Goal: Transaction & Acquisition: Purchase product/service

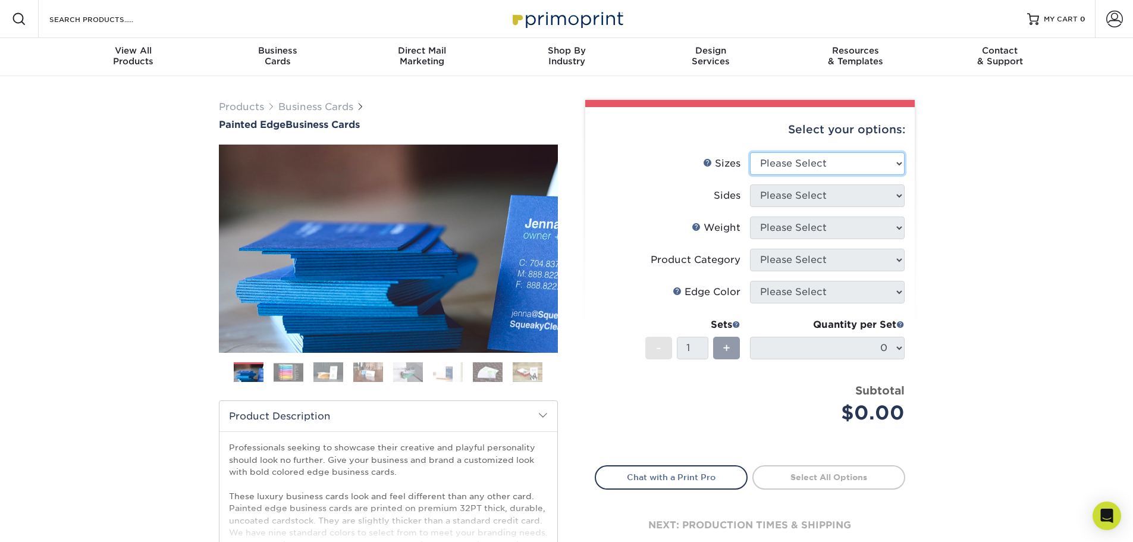
click at [810, 158] on select "Please Select 2" x 3.5" - Standard 2.125" x 3.375" - European 2.5" x 2.5" - Squ…" at bounding box center [827, 163] width 155 height 23
select select "2.00x3.50"
click at [750, 152] on select "Please Select 2" x 3.5" - Standard 2.125" x 3.375" - European 2.5" x 2.5" - Squ…" at bounding box center [827, 163] width 155 height 23
click at [814, 198] on select "Please Select Print Both Sides Print Front Only" at bounding box center [827, 195] width 155 height 23
select select "13abbda7-1d64-4f25-8bb2-c179b224825d"
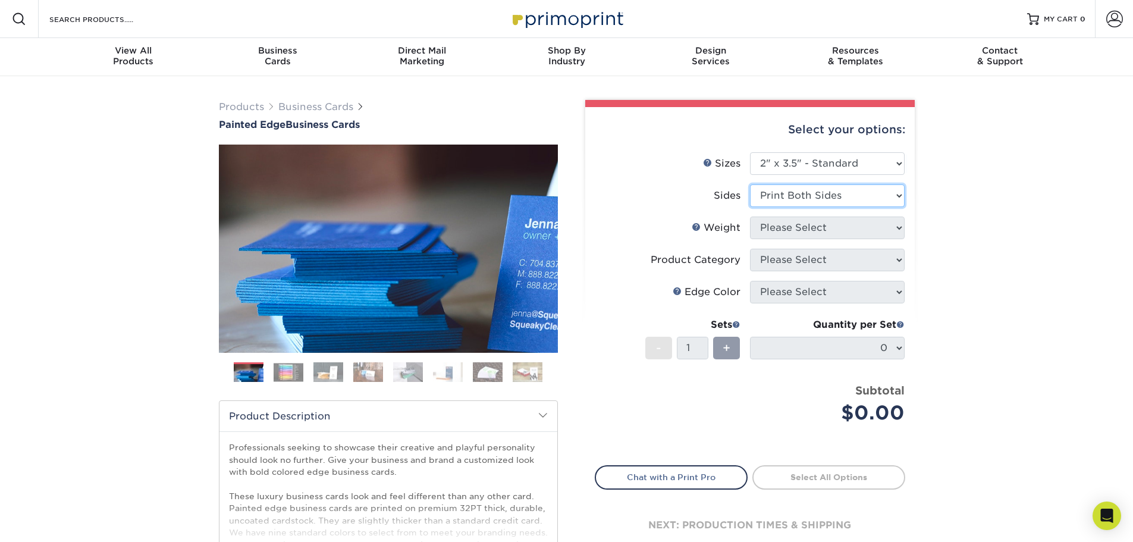
click at [750, 184] on select "Please Select Print Both Sides Print Front Only" at bounding box center [827, 195] width 155 height 23
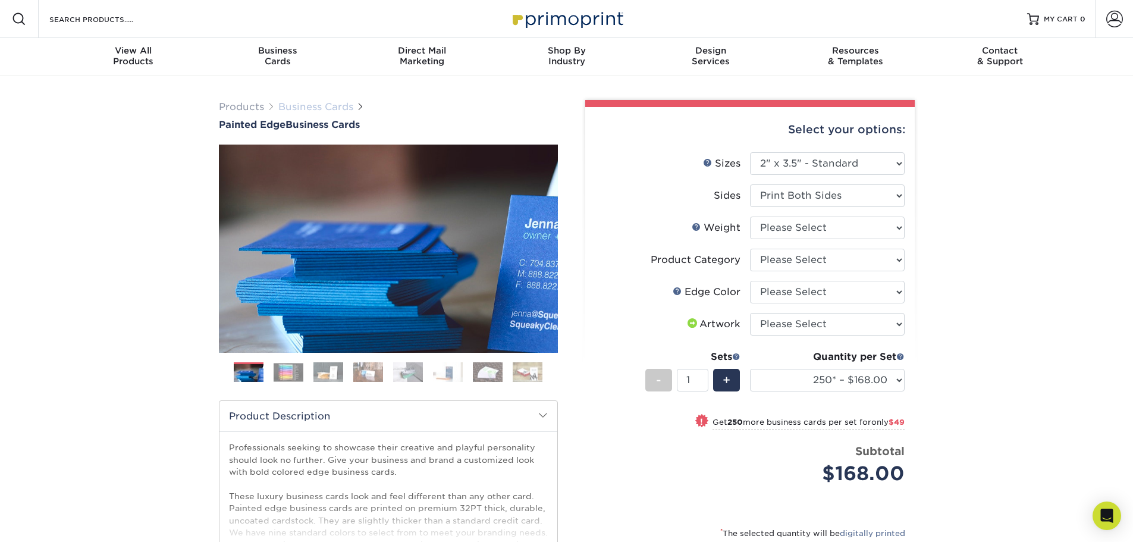
click at [298, 101] on link "Business Cards" at bounding box center [315, 106] width 75 height 11
